Goal: Task Accomplishment & Management: Manage account settings

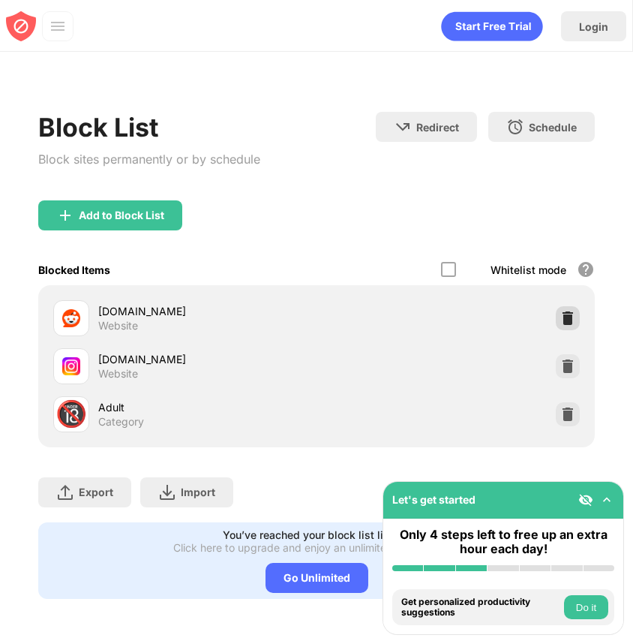
click at [566, 327] on div at bounding box center [568, 318] width 24 height 24
